Goal: Find specific page/section: Find specific page/section

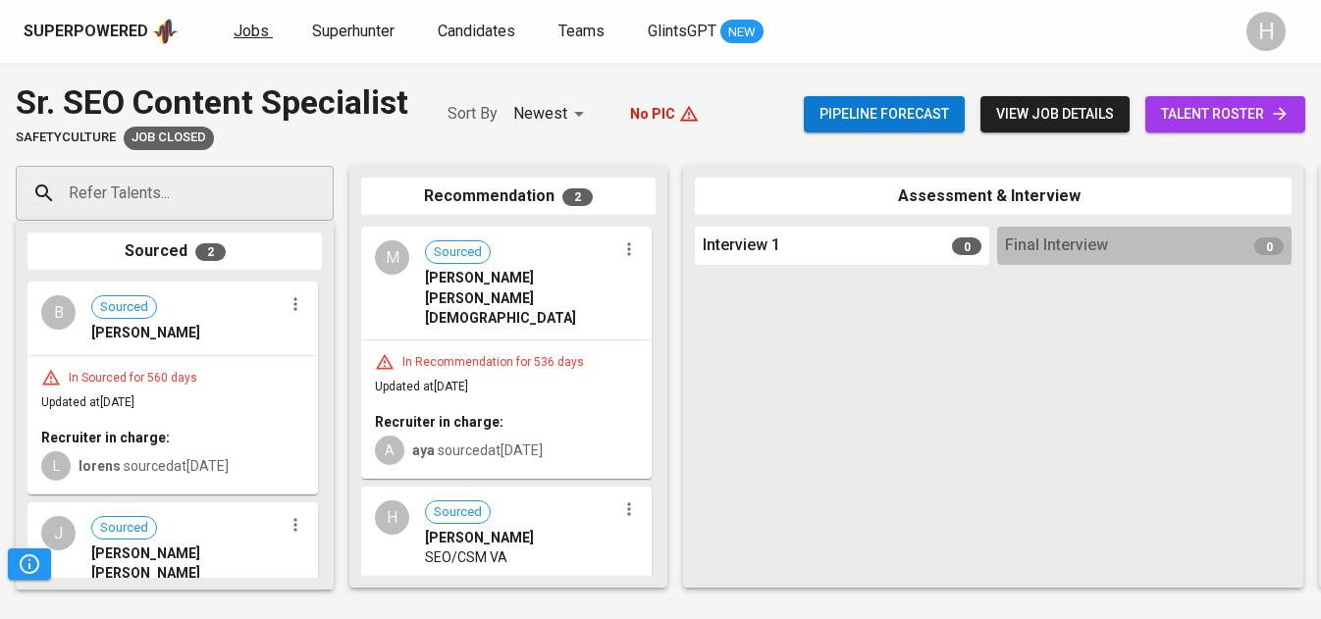
click at [264, 28] on link "Jobs" at bounding box center [253, 32] width 39 height 25
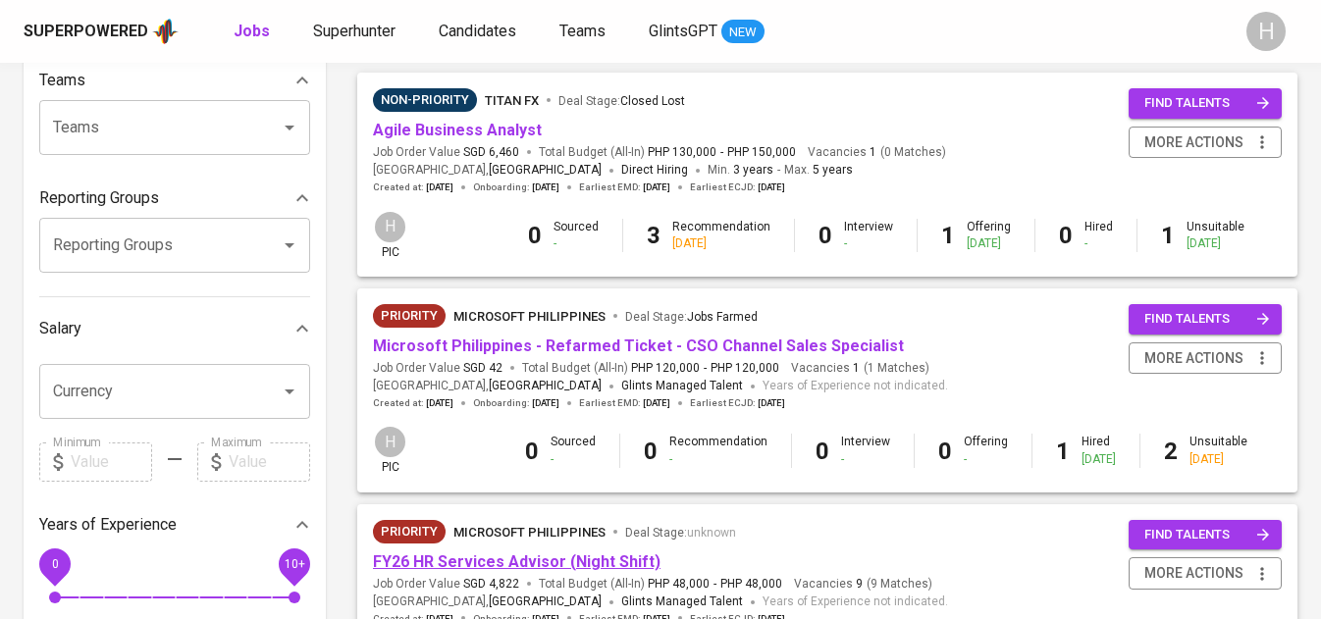
scroll to position [215, 0]
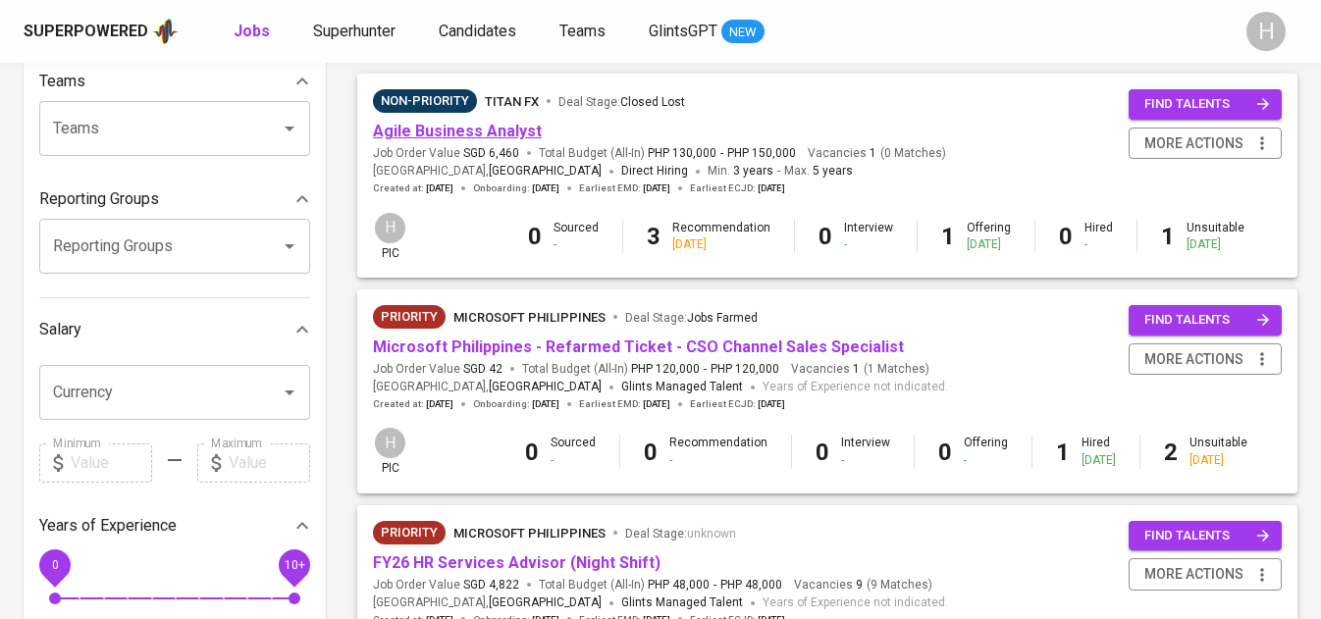
click at [481, 123] on link "Agile Business Analyst" at bounding box center [457, 131] width 169 height 19
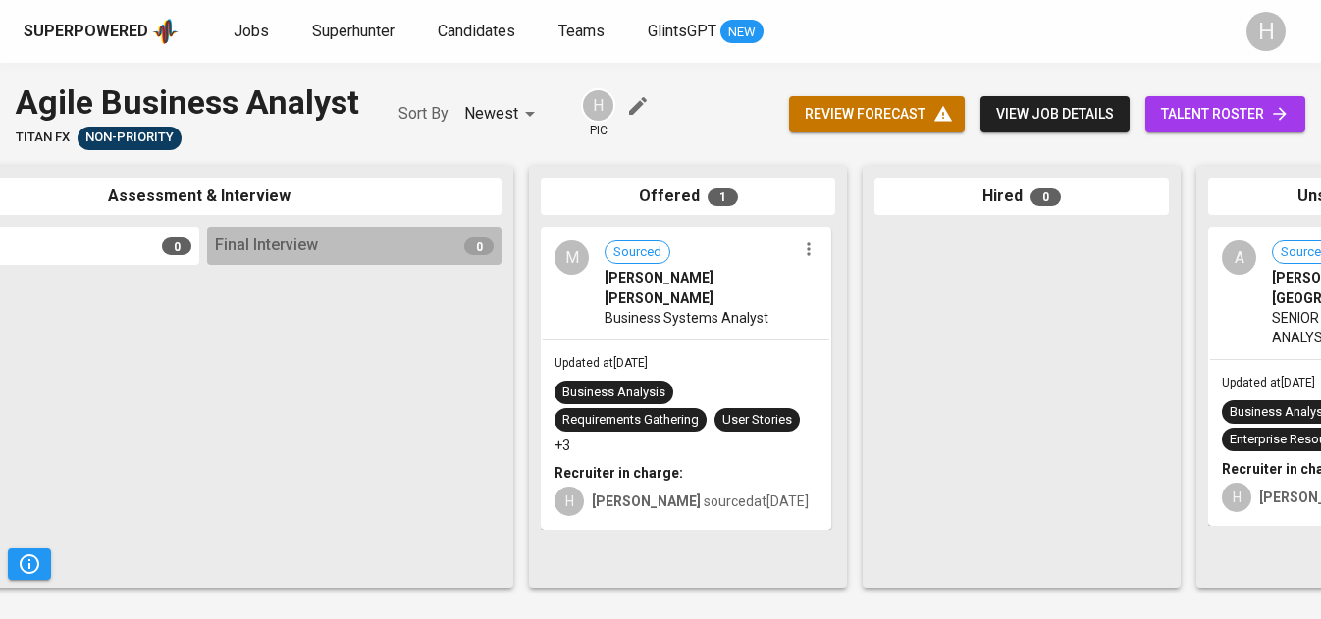
scroll to position [0, 796]
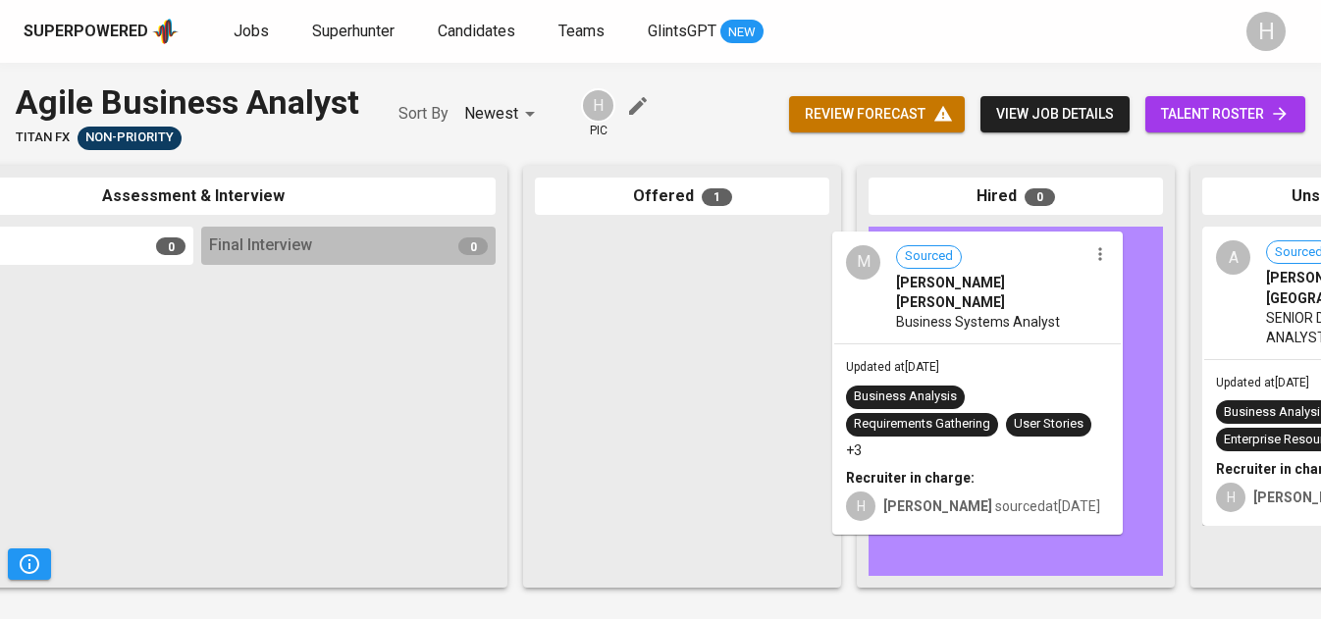
drag, startPoint x: 716, startPoint y: 336, endPoint x: 1023, endPoint y: 340, distance: 307.3
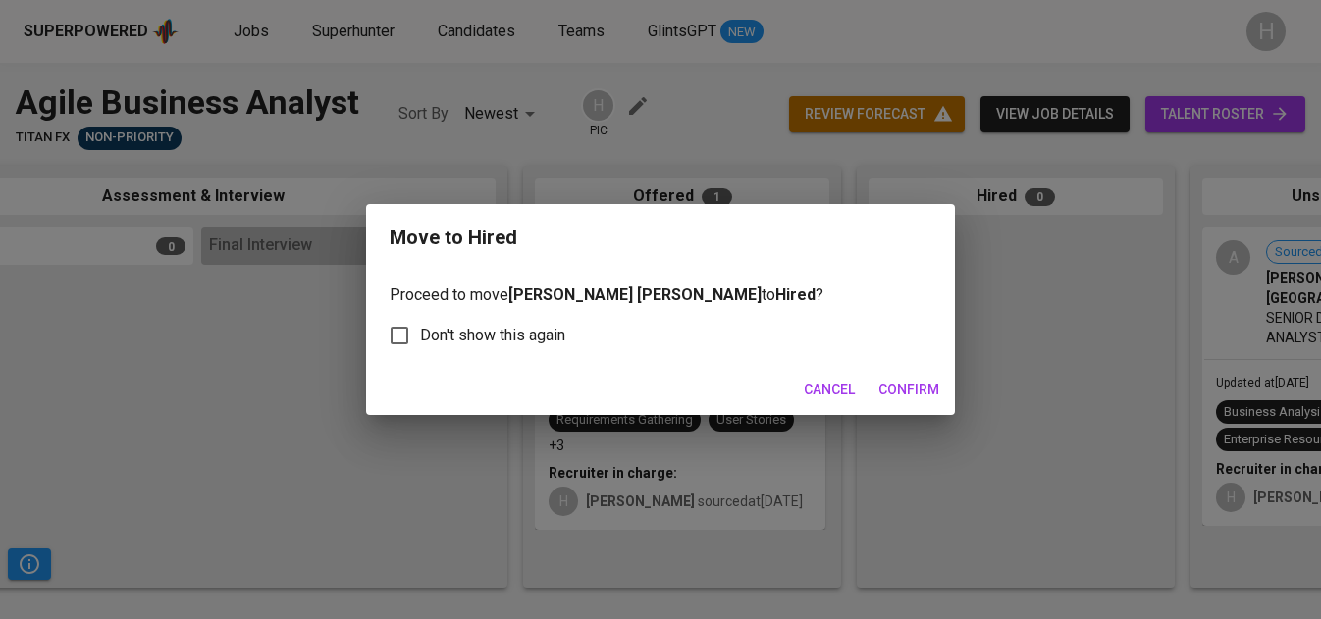
click at [912, 384] on span "Confirm" at bounding box center [909, 390] width 61 height 25
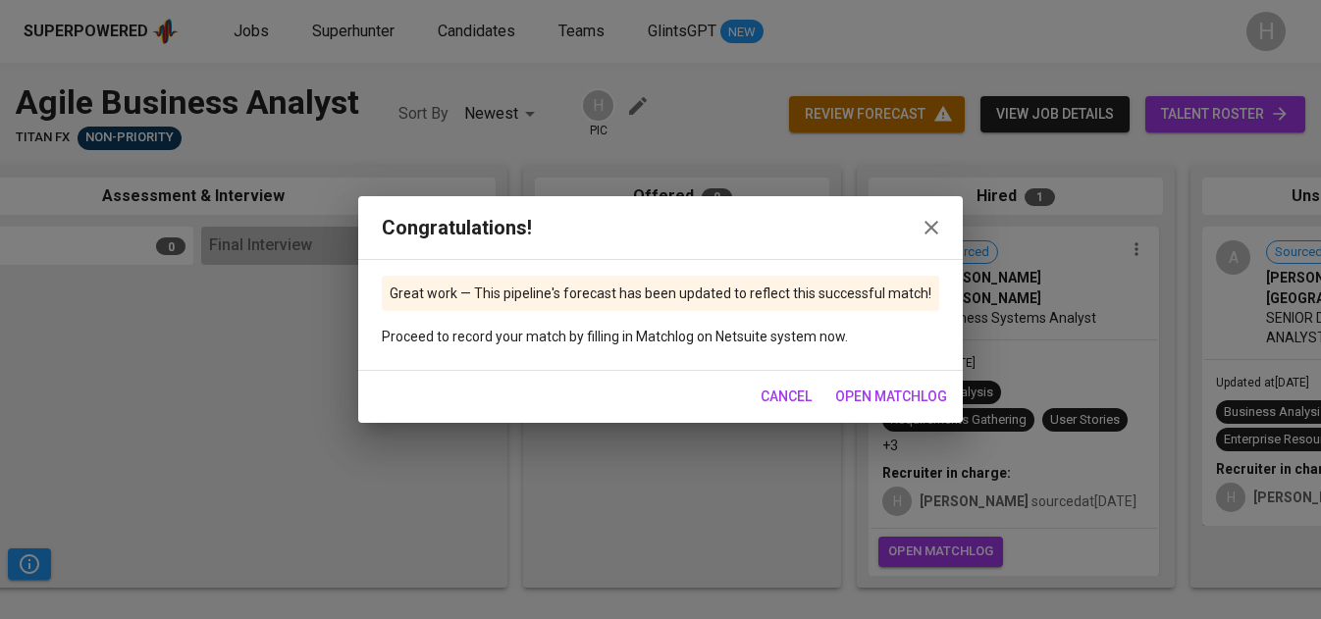
click at [903, 400] on span "open matchlog" at bounding box center [891, 397] width 112 height 25
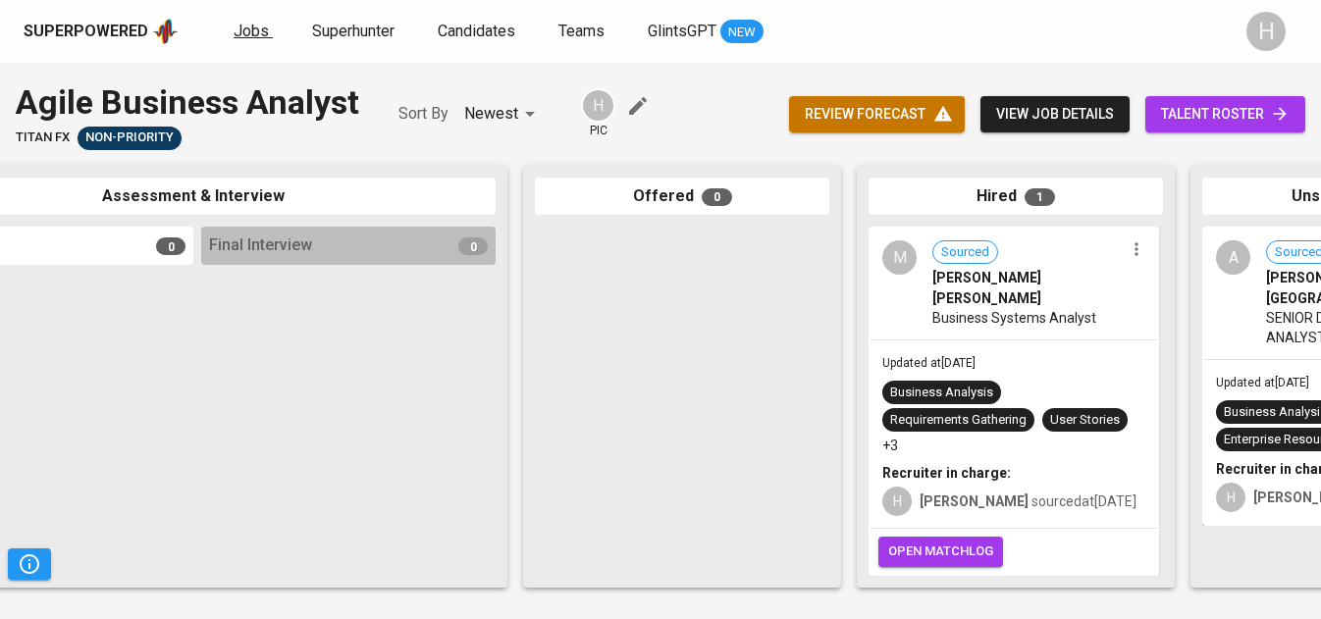
click at [267, 30] on link "Jobs" at bounding box center [253, 32] width 39 height 25
